Goal: Find specific page/section: Find specific page/section

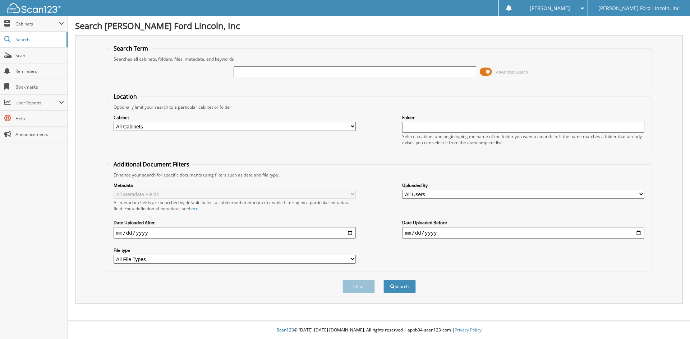
click at [265, 70] on input "text" at bounding box center [354, 71] width 242 height 11
type input "[PERSON_NAME]"
click at [392, 288] on span "submit" at bounding box center [392, 287] width 4 height 4
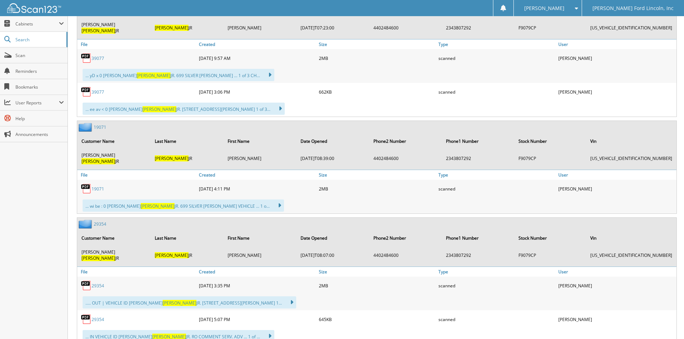
scroll to position [359, 0]
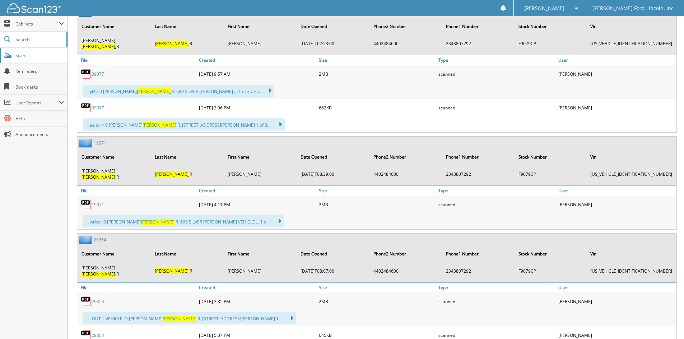
click at [26, 53] on span "Scan" at bounding box center [39, 55] width 48 height 6
